Goal: Task Accomplishment & Management: Manage account settings

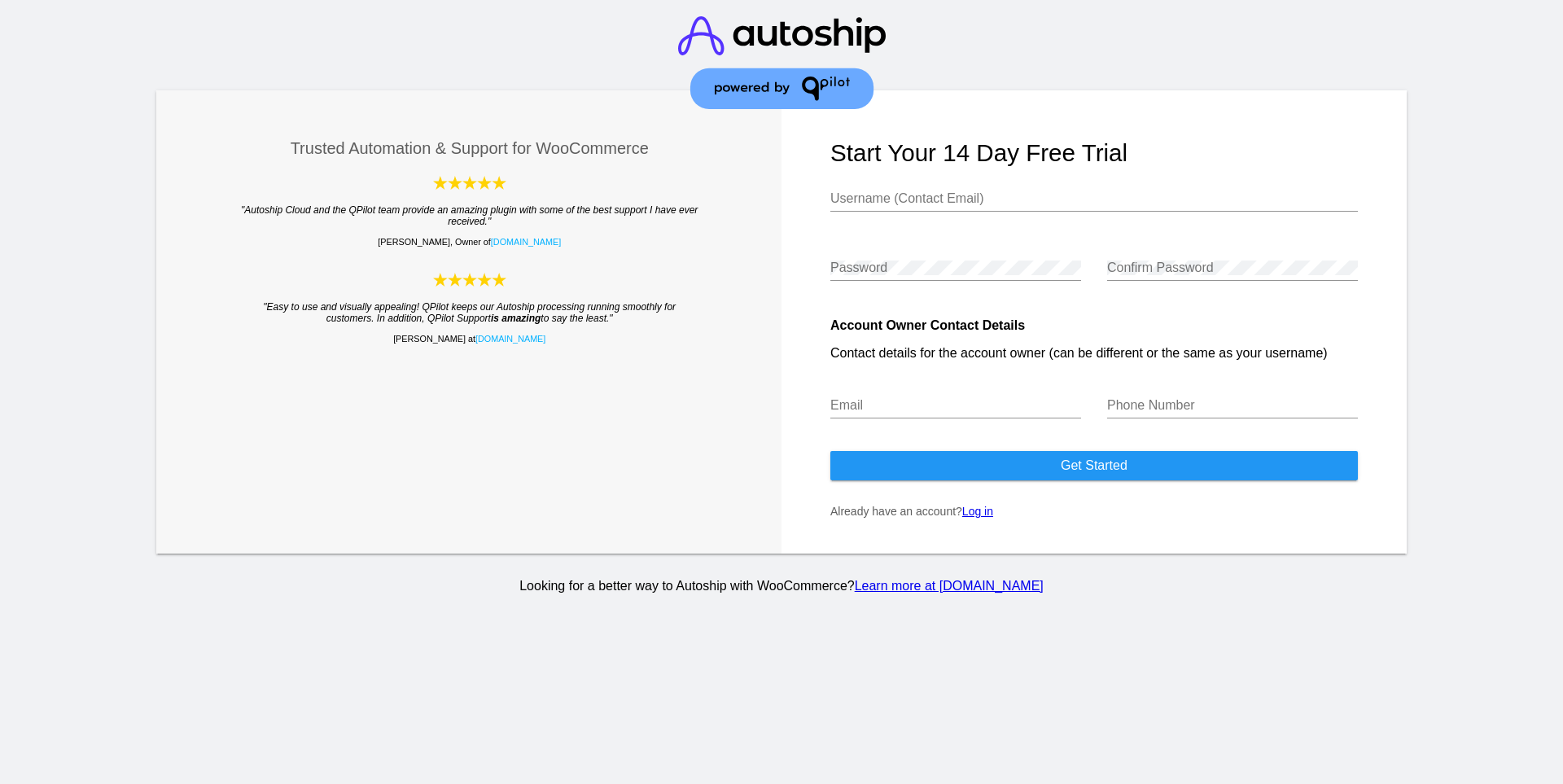
click at [992, 195] on input "Username (Contact Email)" at bounding box center [1094, 199] width 527 height 15
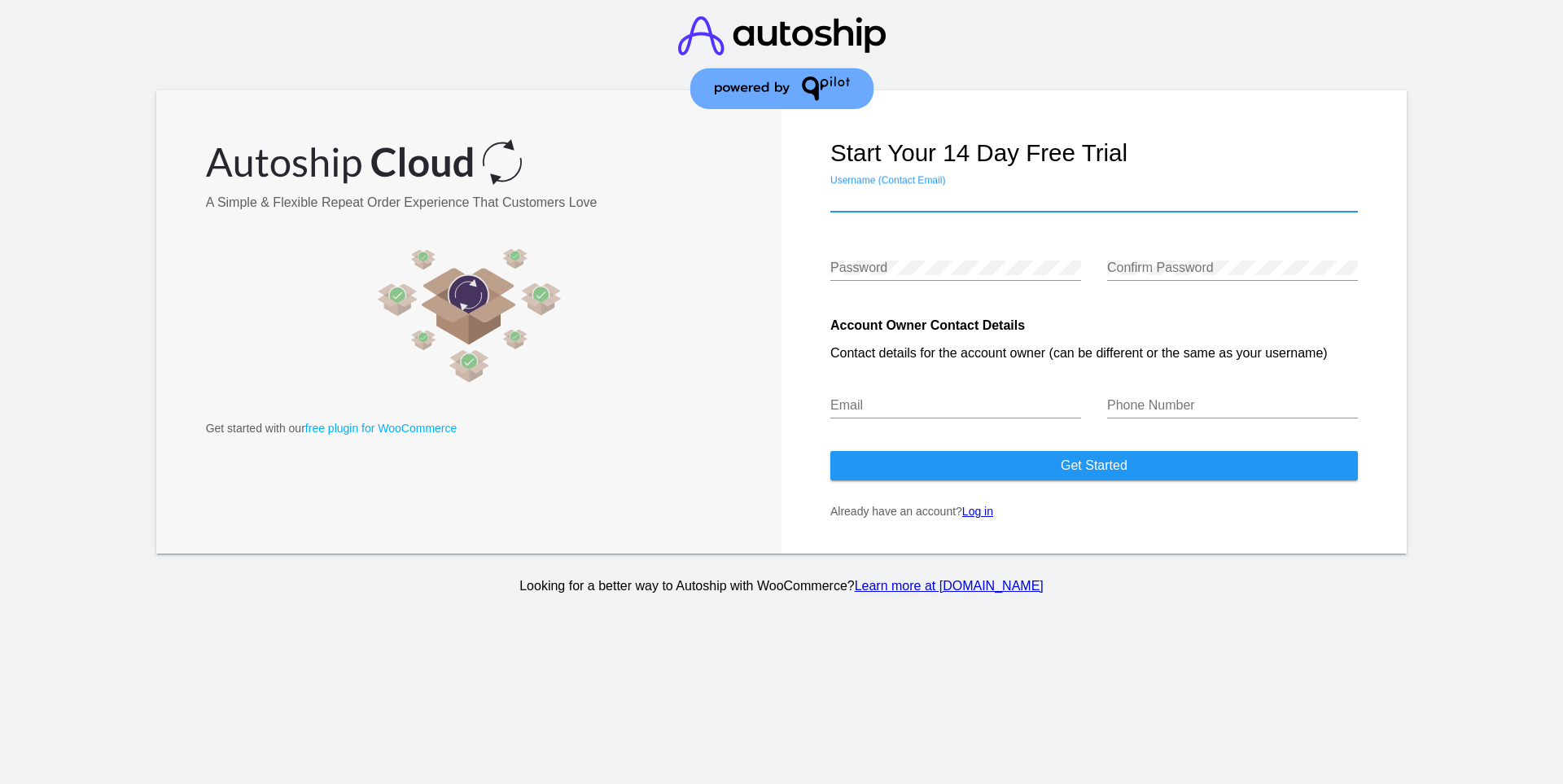
type input "[EMAIL_ADDRESS][DOMAIN_NAME]"
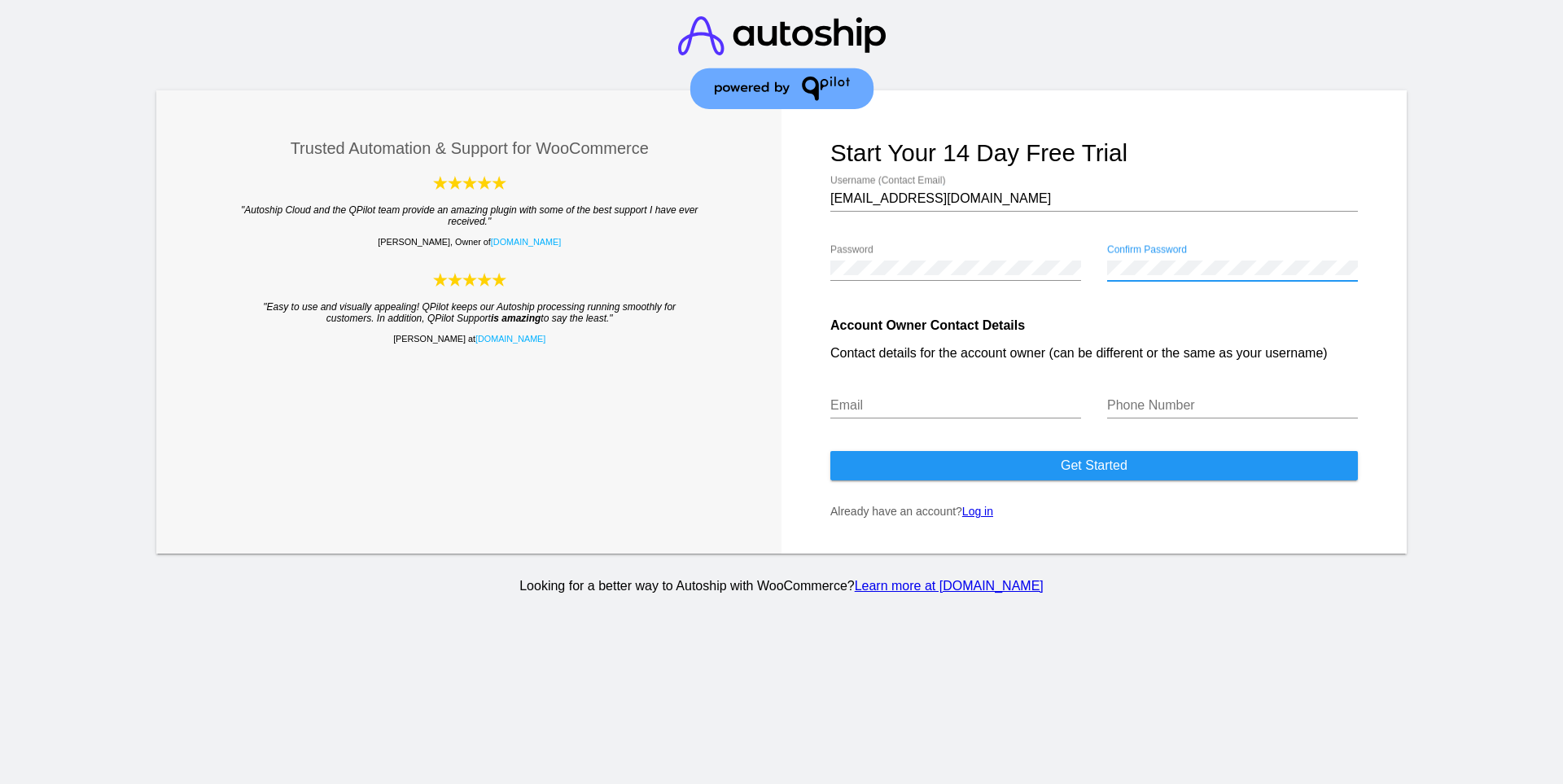
click at [959, 397] on div "Email" at bounding box center [956, 400] width 250 height 37
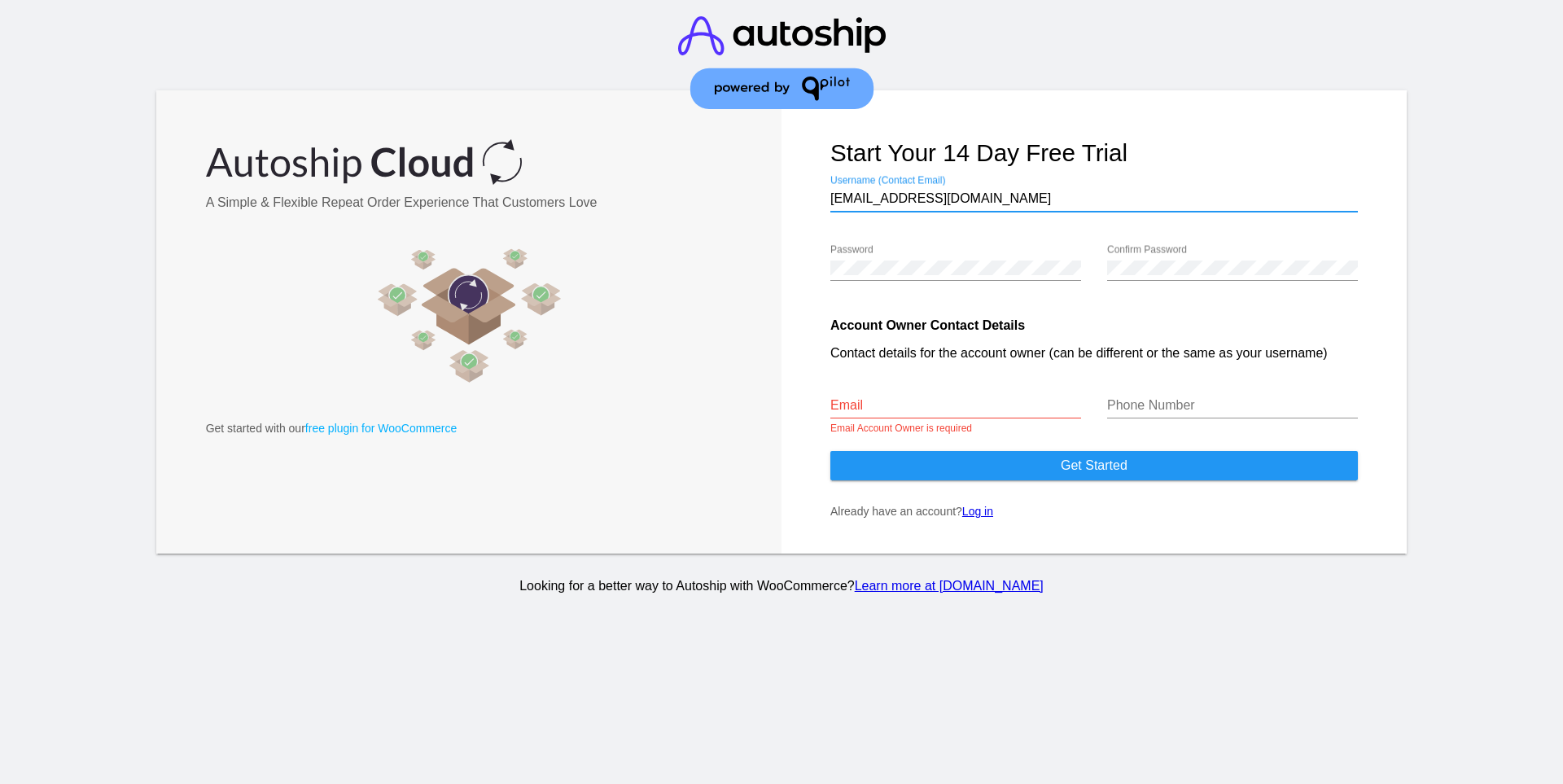
drag, startPoint x: 992, startPoint y: 201, endPoint x: 830, endPoint y: 200, distance: 162.0
click at [830, 200] on input "[EMAIL_ADDRESS][DOMAIN_NAME]" at bounding box center [1094, 199] width 527 height 15
click at [875, 400] on input "Email" at bounding box center [956, 406] width 250 height 15
paste input "[EMAIL_ADDRESS][DOMAIN_NAME]"
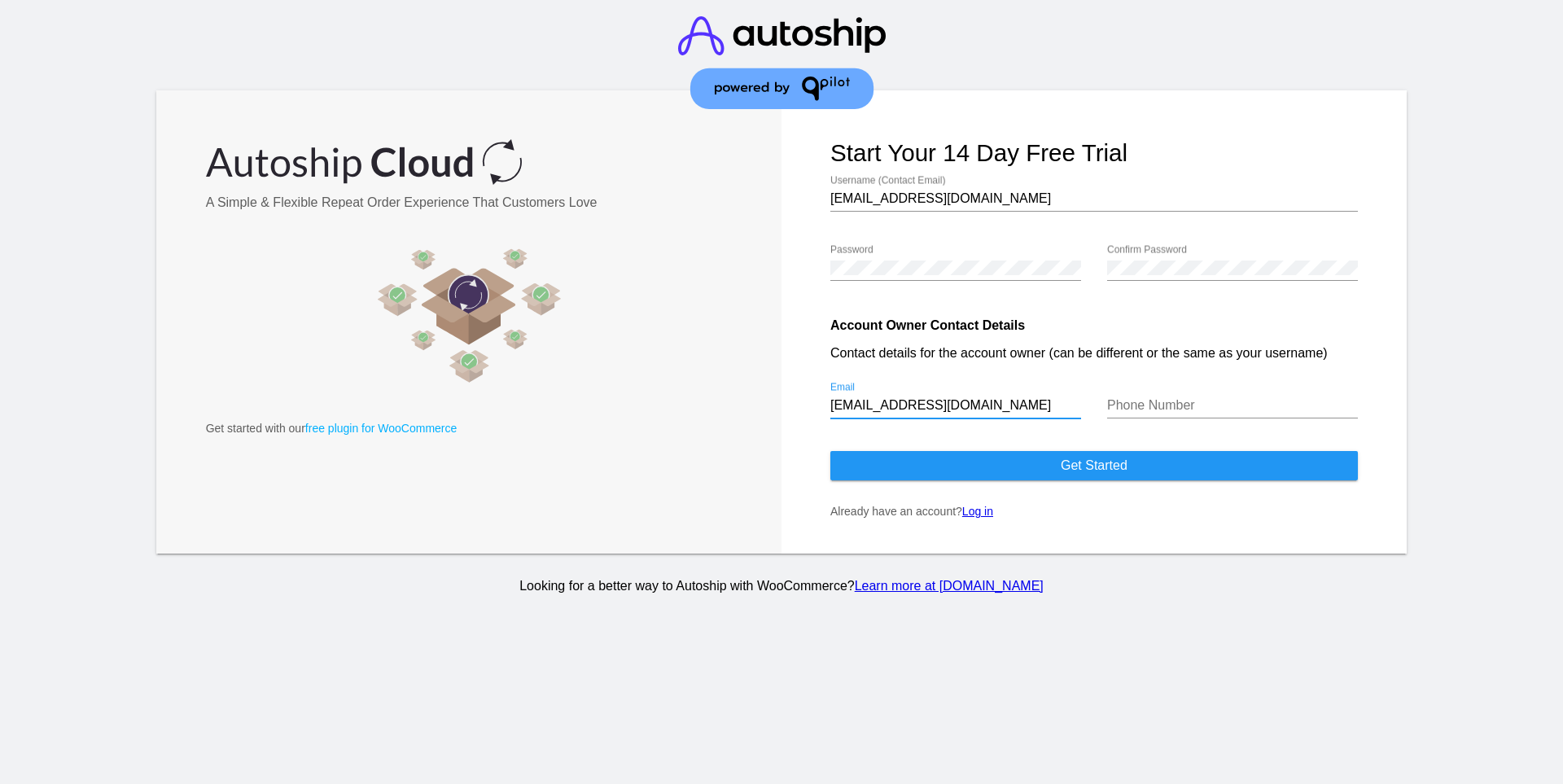
type input "[EMAIL_ADDRESS][DOMAIN_NAME]"
click at [1111, 408] on input "Phone Number" at bounding box center [1233, 406] width 250 height 15
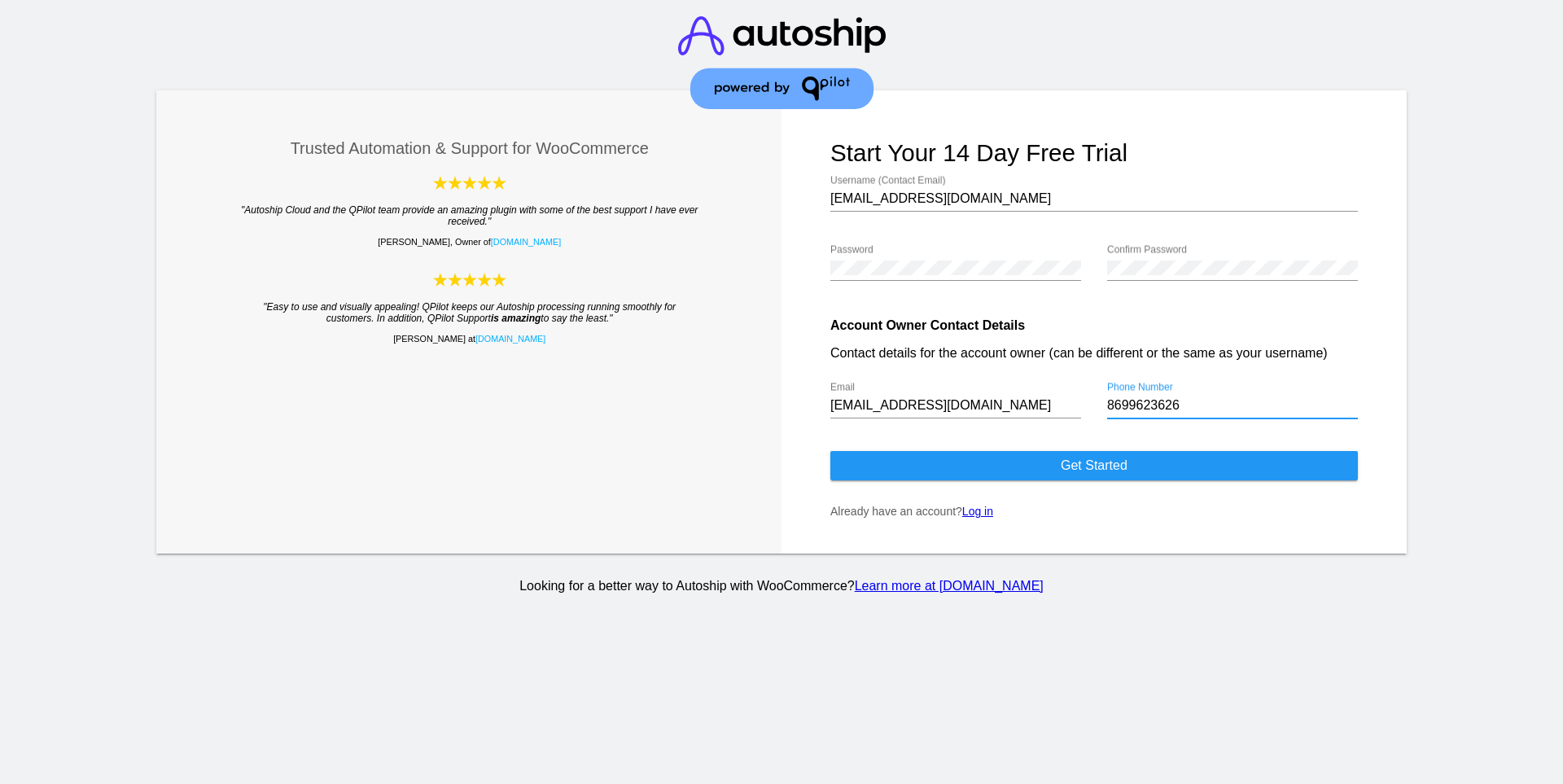
type input "8699623626"
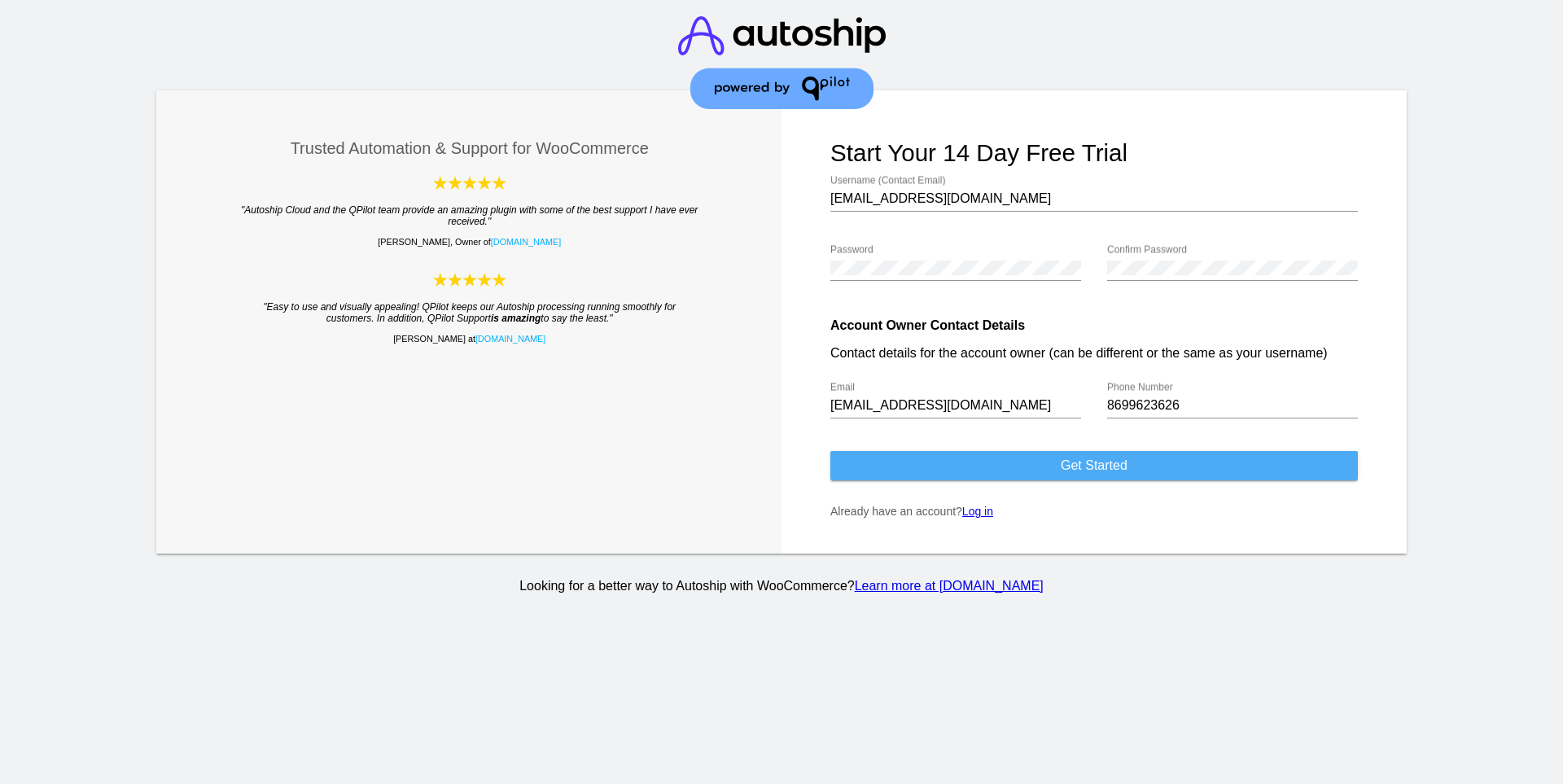
click at [1132, 473] on button "Get started" at bounding box center [1094, 465] width 527 height 29
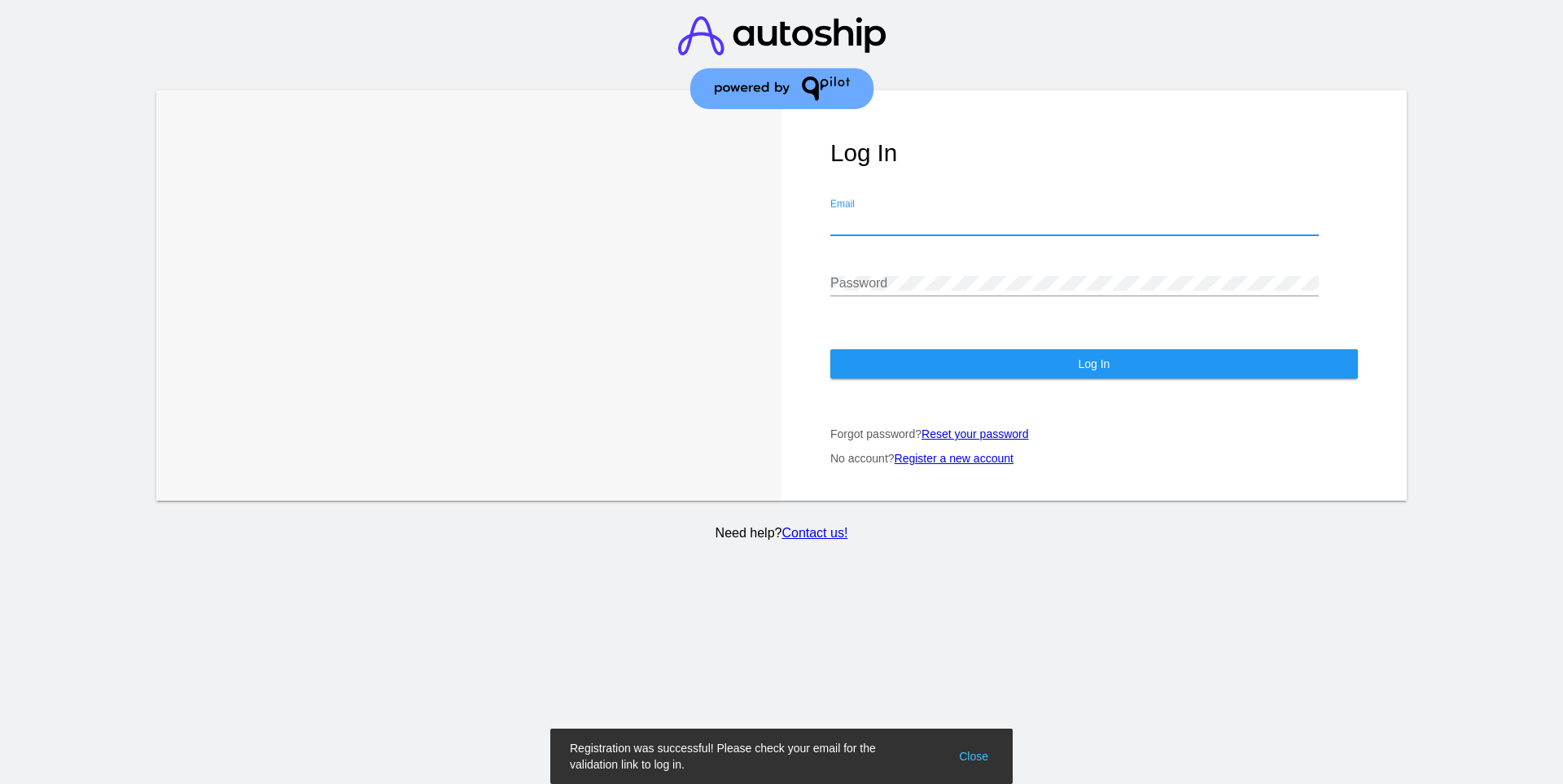
click at [950, 215] on input "Email" at bounding box center [1074, 222] width 489 height 15
type input "[EMAIL_ADDRESS][DOMAIN_NAME]"
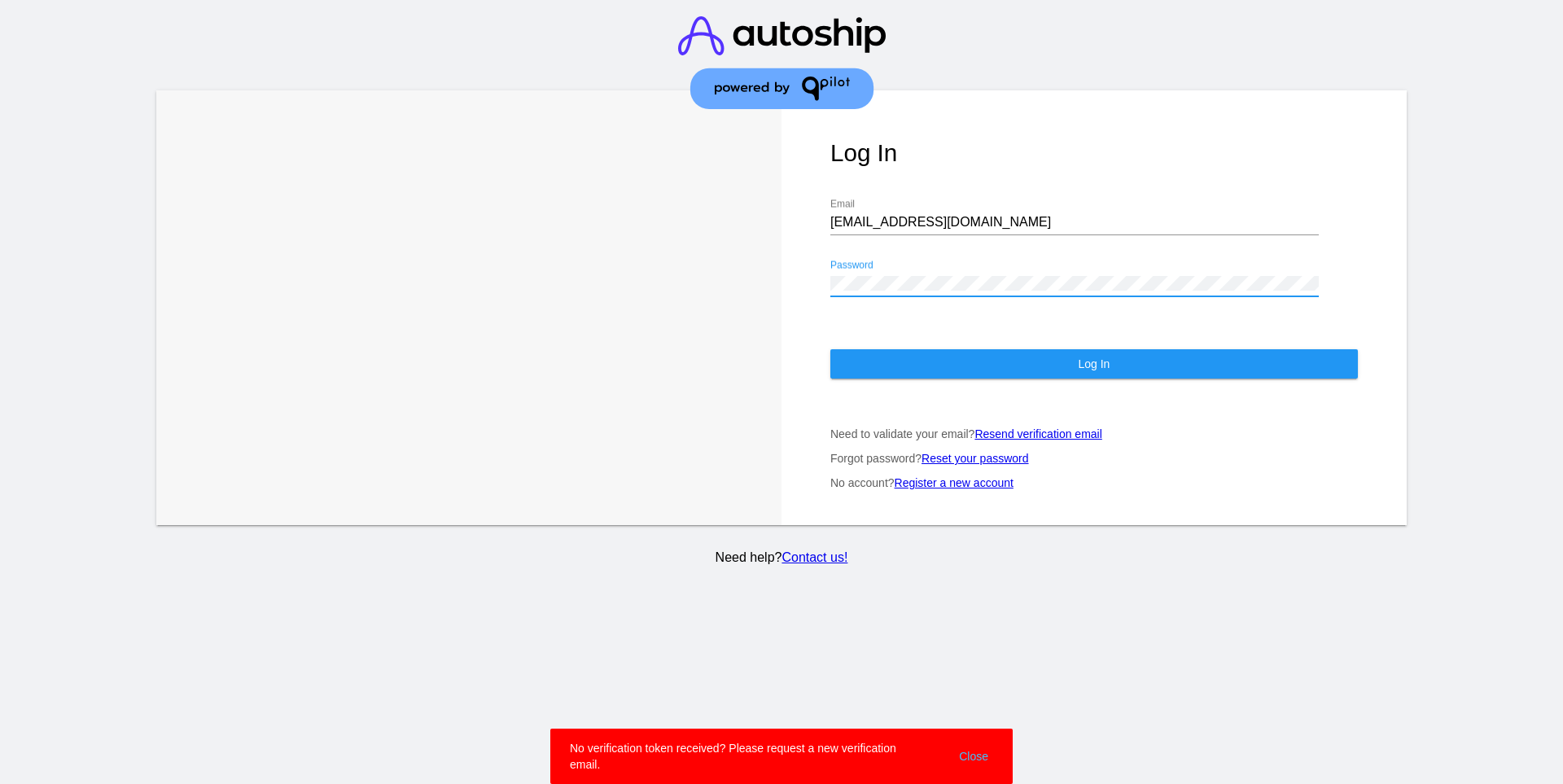
click at [1035, 427] on link "Resend verification email" at bounding box center [1038, 434] width 127 height 13
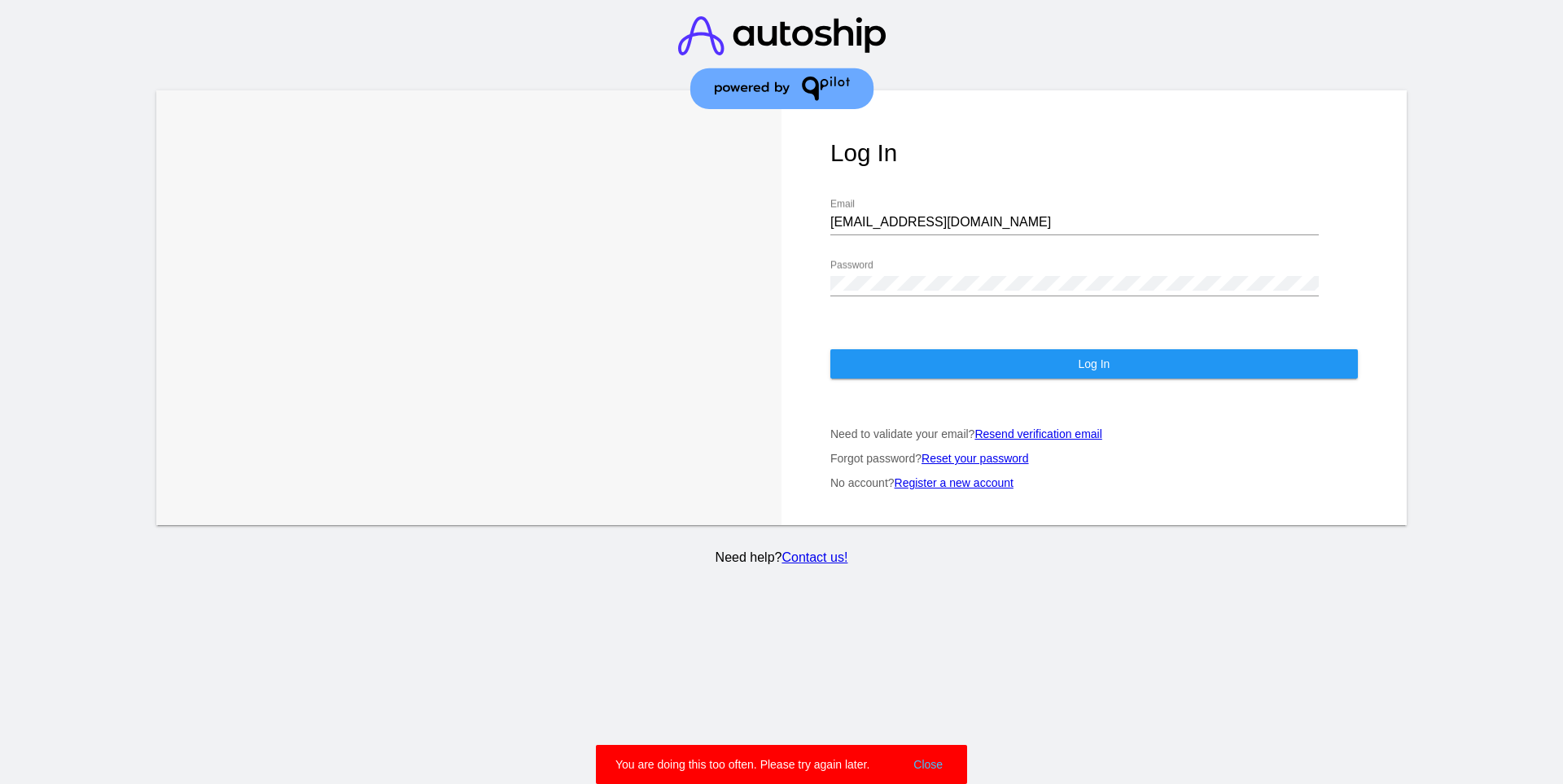
click at [984, 452] on link "Reset your password" at bounding box center [975, 458] width 107 height 13
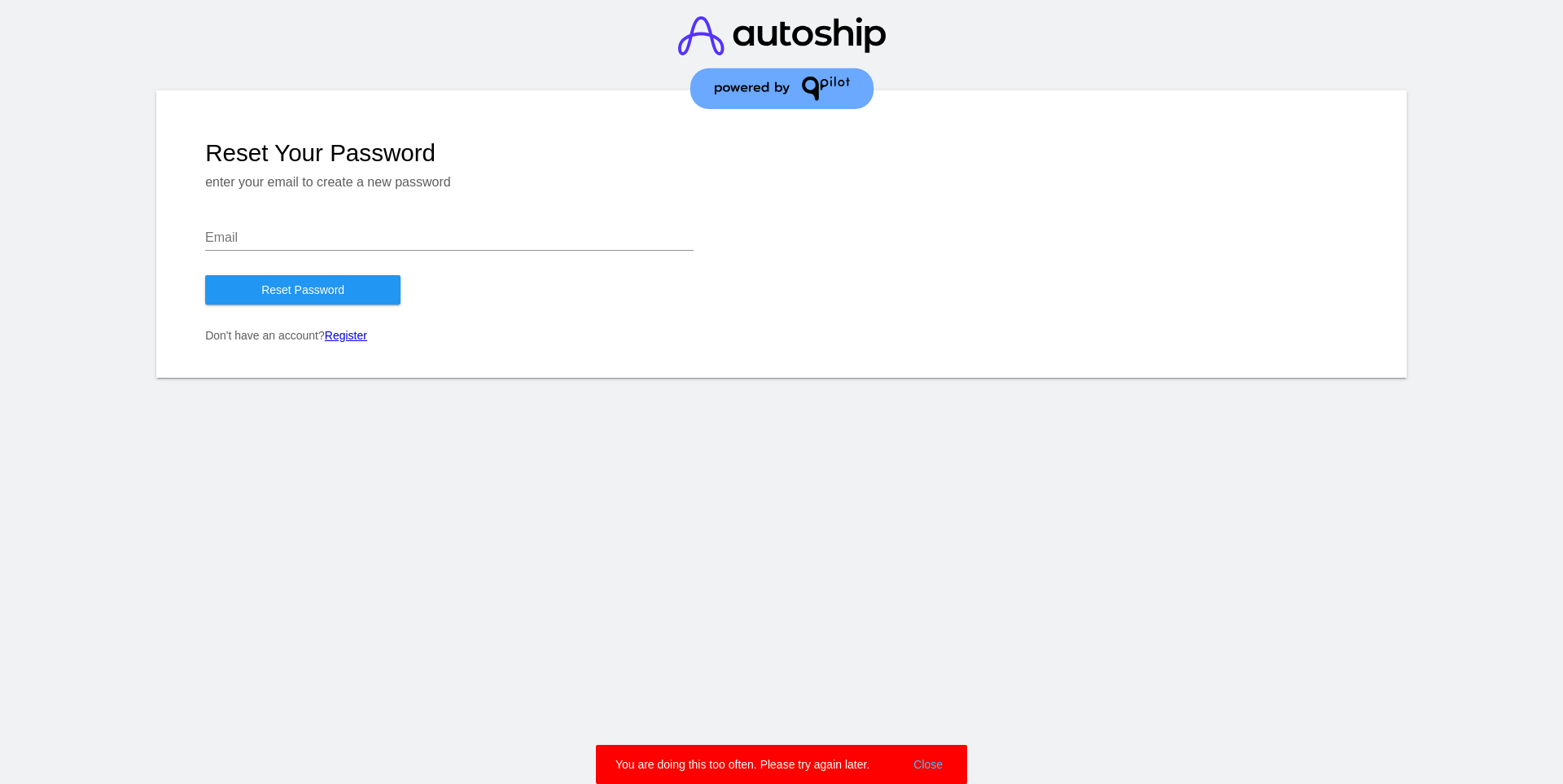
click at [314, 240] on input "Email" at bounding box center [449, 238] width 489 height 15
type input "[EMAIL_ADDRESS][DOMAIN_NAME]"
click at [304, 292] on span "Reset Password" at bounding box center [303, 290] width 83 height 13
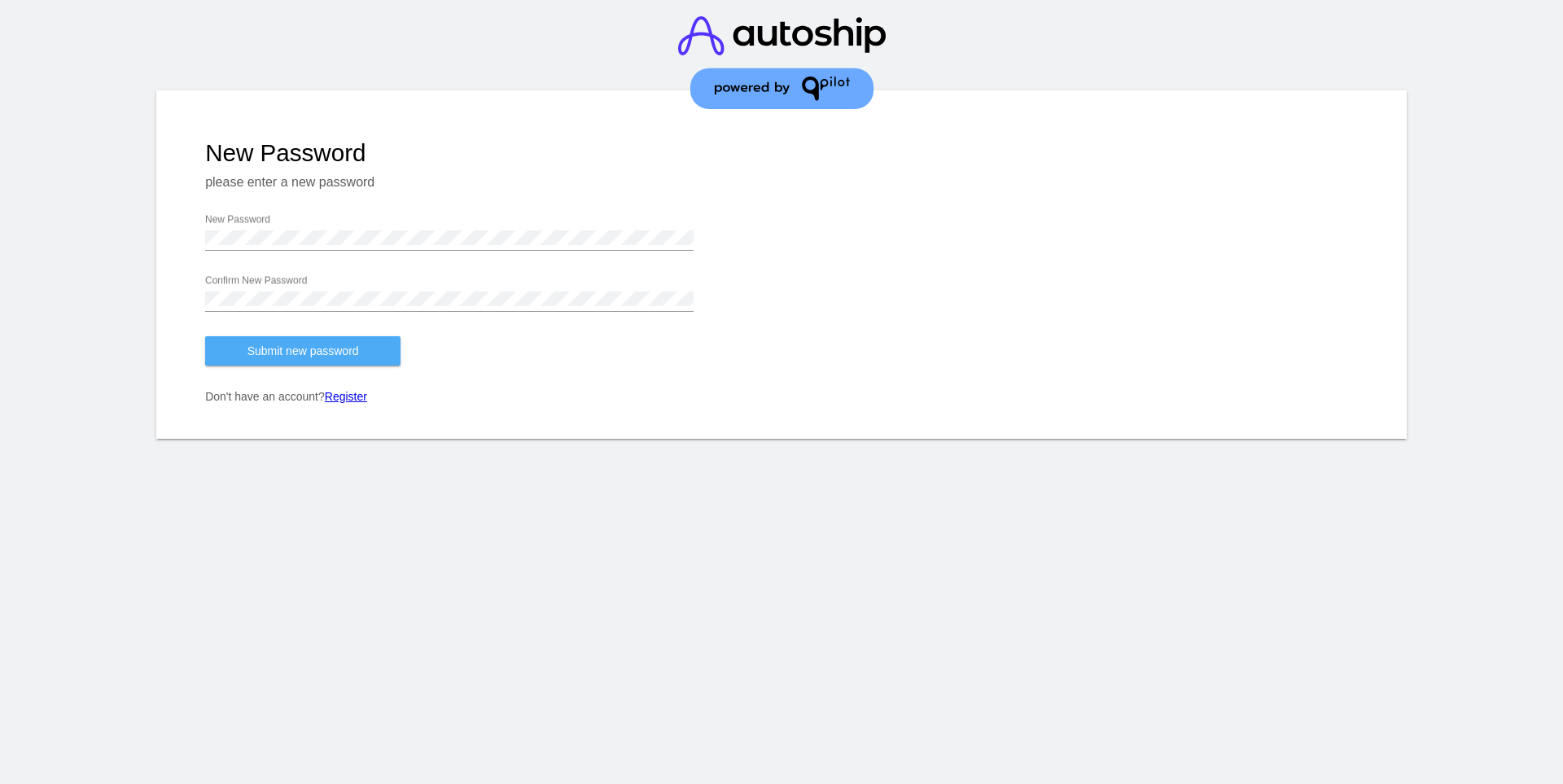
click at [368, 345] on button "Submit new password" at bounding box center [303, 350] width 196 height 29
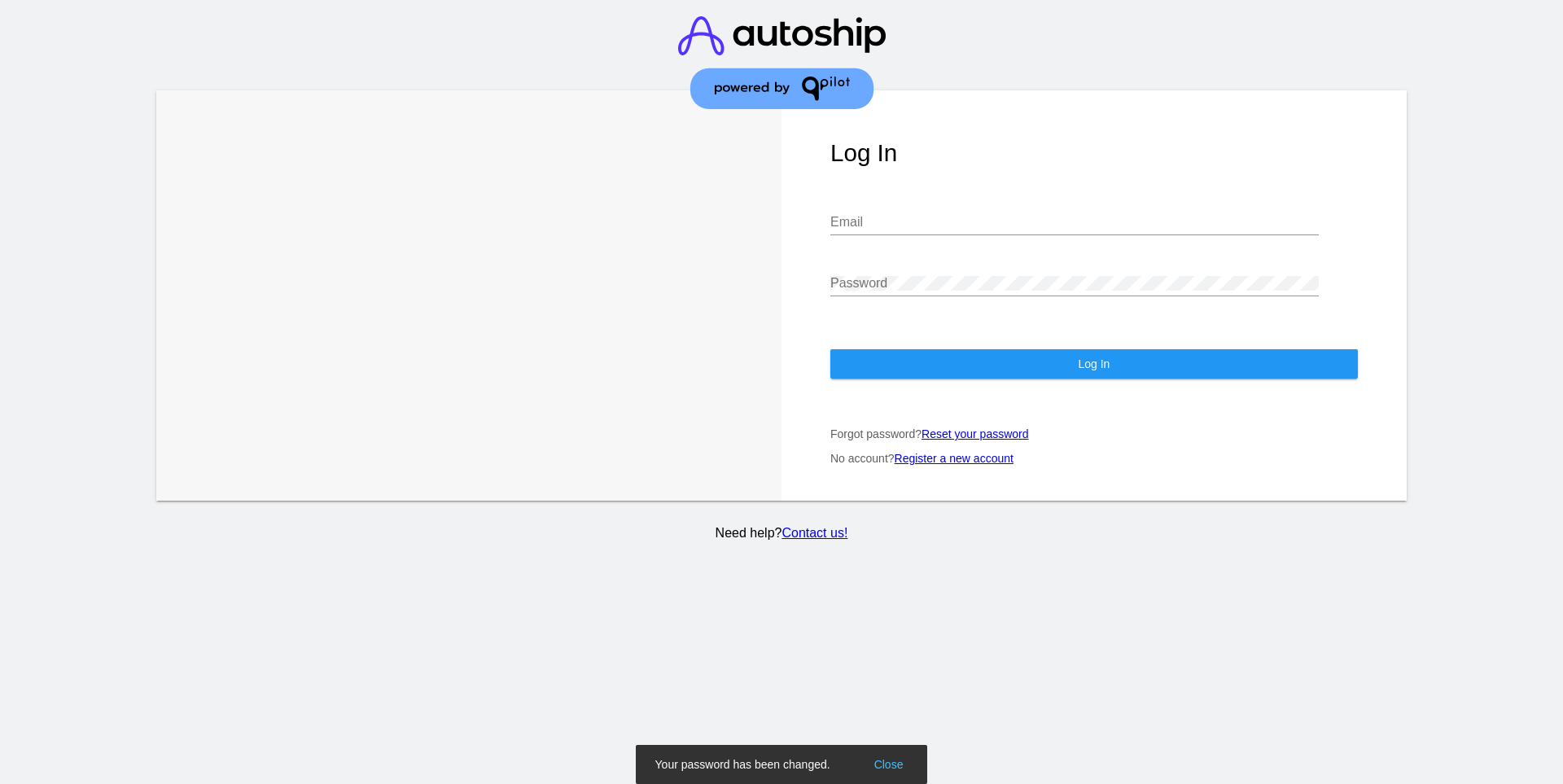
click at [874, 215] on input "Email" at bounding box center [1074, 222] width 489 height 15
type input "[EMAIL_ADDRESS][DOMAIN_NAME]"
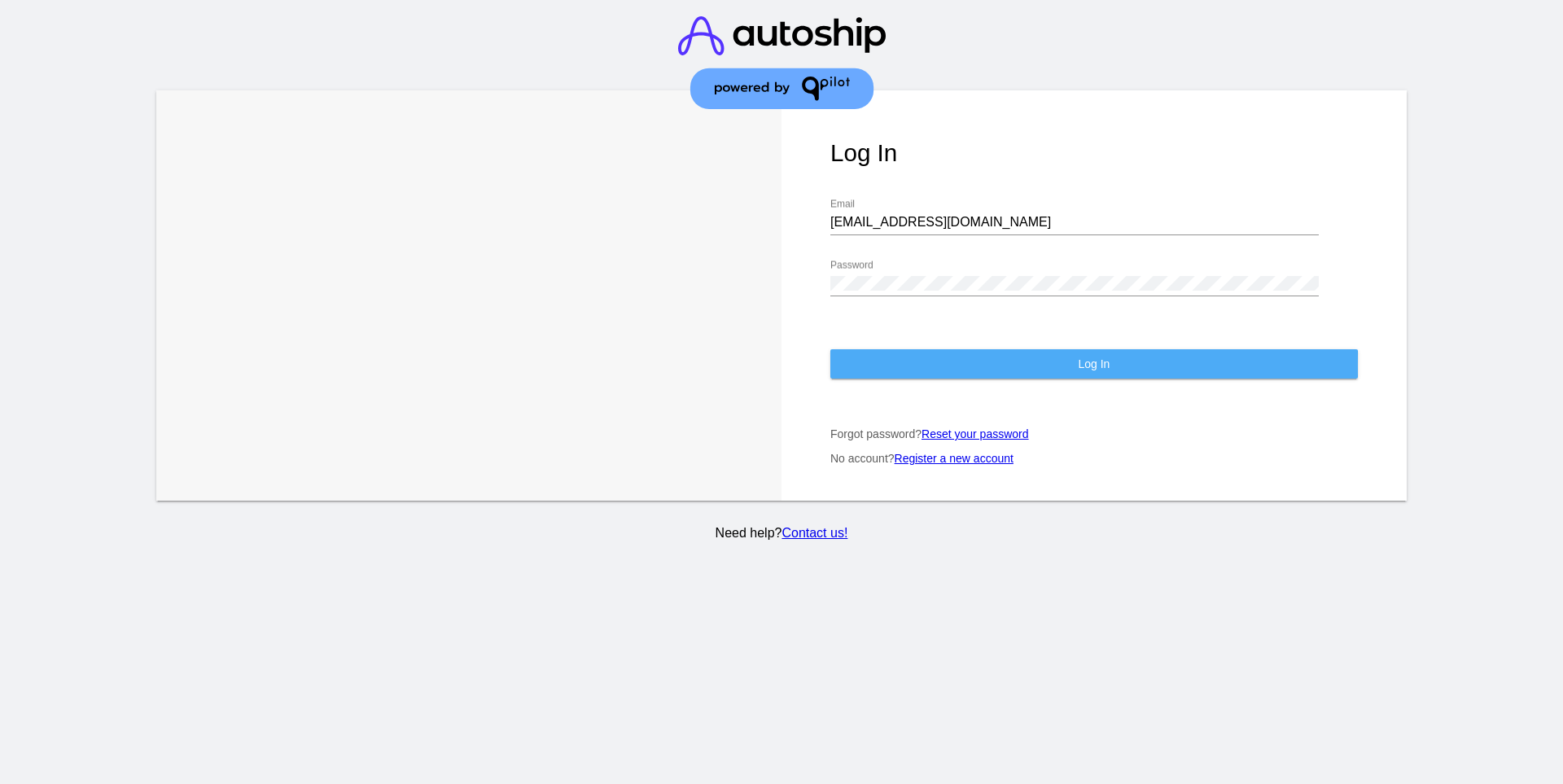
click at [1006, 350] on button "Log In" at bounding box center [1094, 363] width 527 height 29
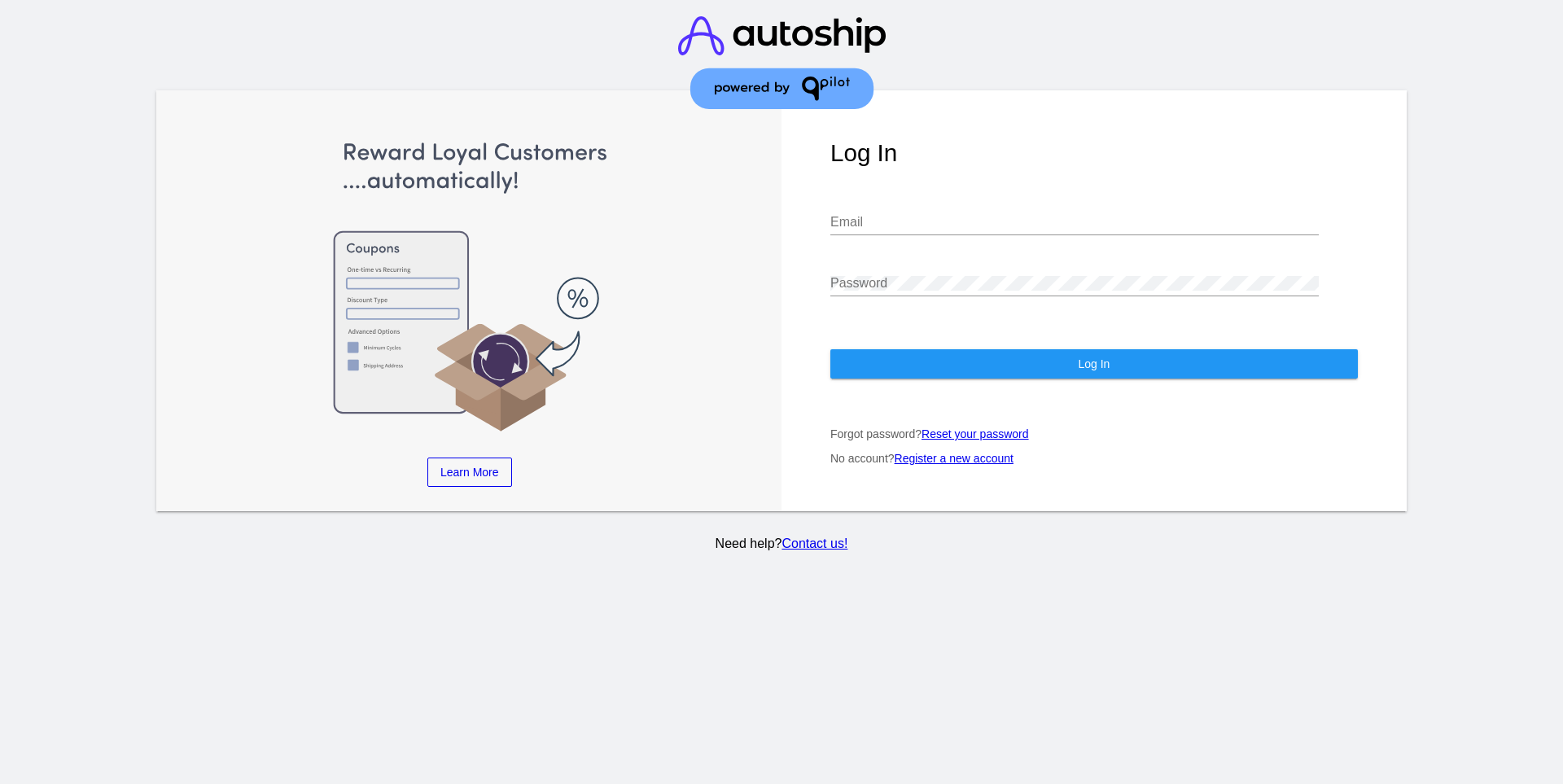
click at [878, 215] on input "Email" at bounding box center [1074, 222] width 489 height 15
type input "[EMAIL_ADDRESS][DOMAIN_NAME]"
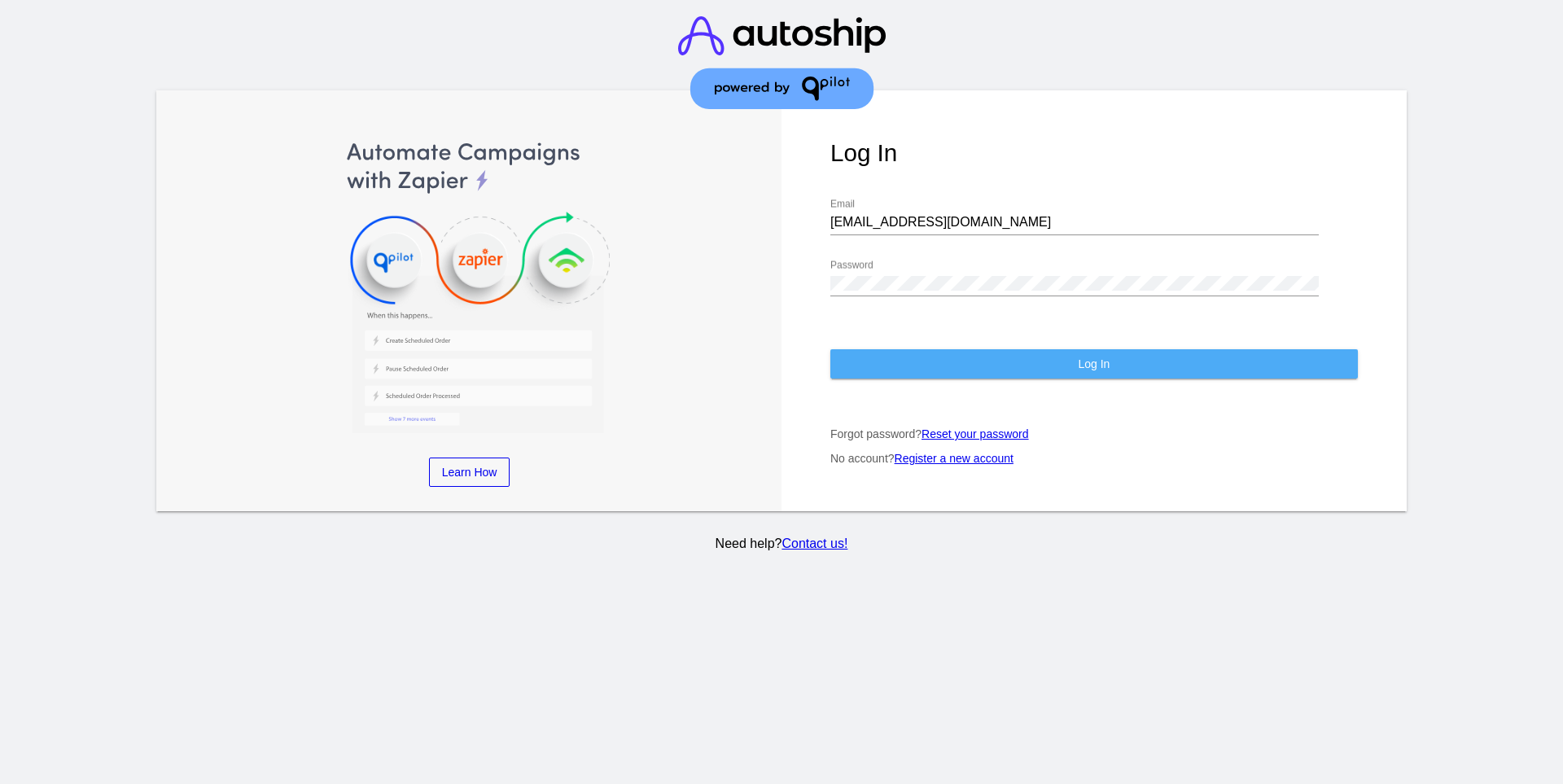
click at [960, 349] on button "Log In" at bounding box center [1094, 363] width 527 height 29
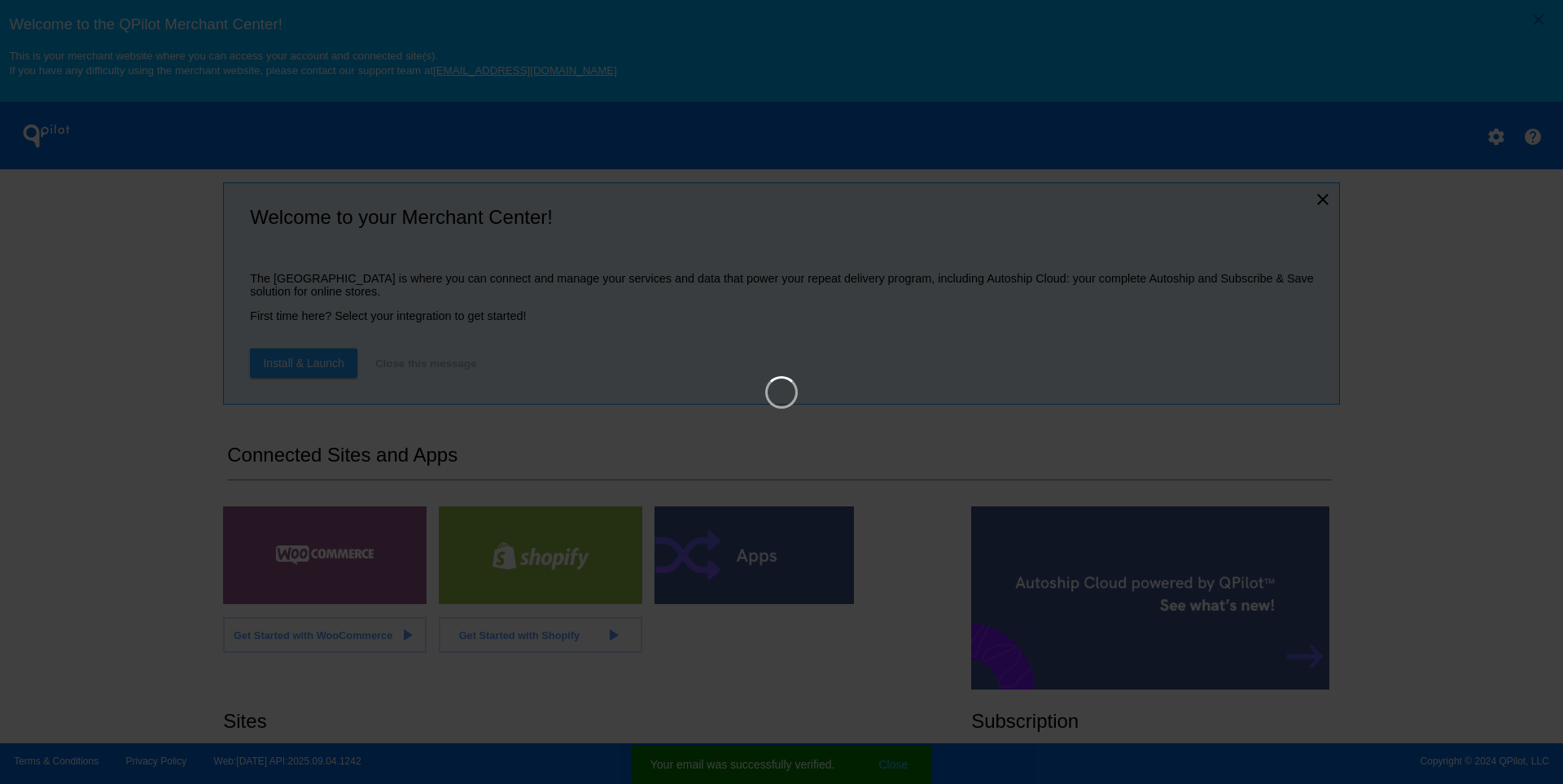
click at [371, 581] on iframe at bounding box center [782, 392] width 1342 height 640
click at [1436, 51] on link "×" at bounding box center [1442, 54] width 20 height 20
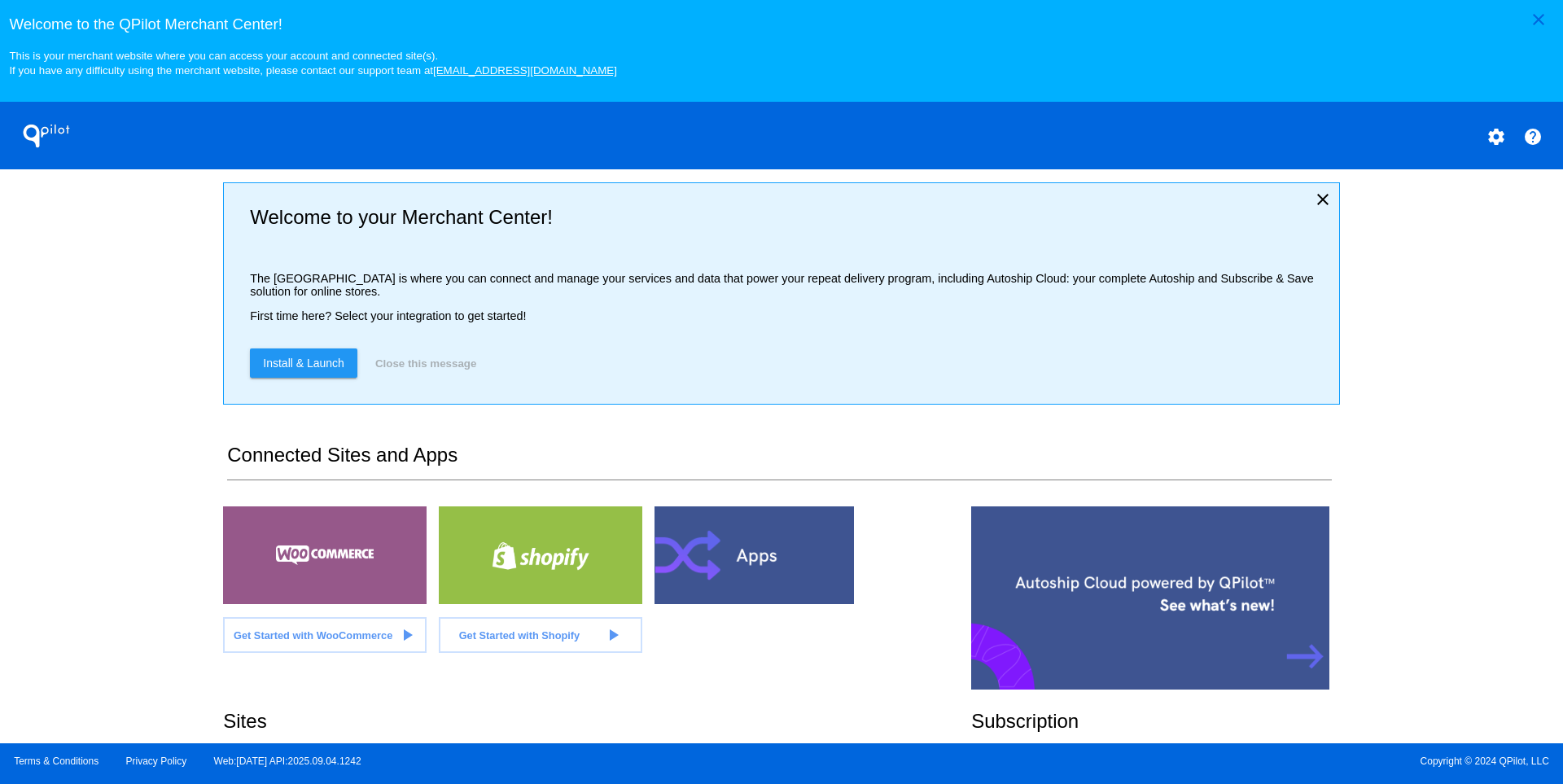
click at [266, 574] on div at bounding box center [325, 555] width 203 height 98
